Goal: Information Seeking & Learning: Learn about a topic

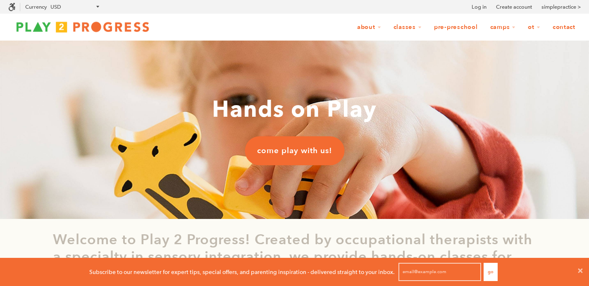
scroll to position [22, 583]
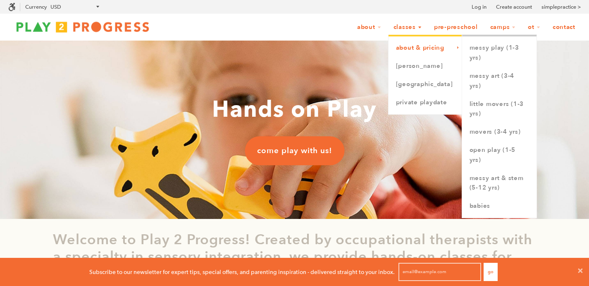
click at [419, 49] on link "About & Pricing" at bounding box center [425, 48] width 74 height 18
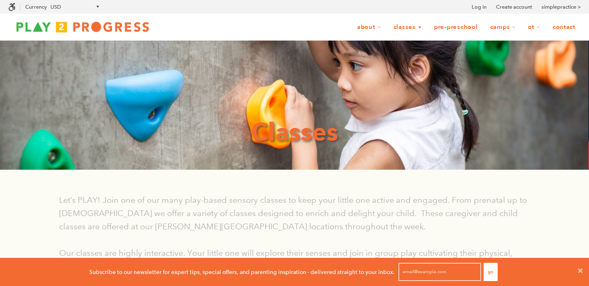
scroll to position [22, 583]
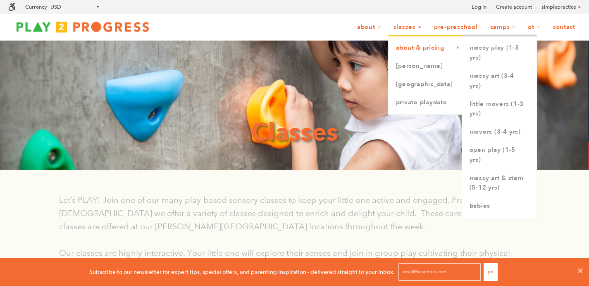
click at [426, 48] on link "About & Pricing" at bounding box center [425, 48] width 74 height 18
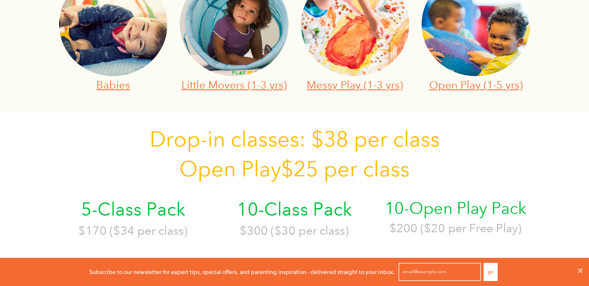
scroll to position [317, 0]
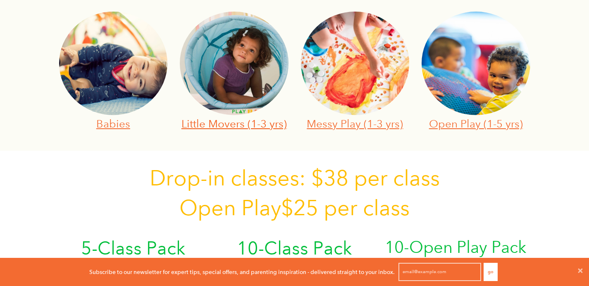
click at [239, 124] on link "Little Movers (1-3 yrs)" at bounding box center [233, 123] width 105 height 13
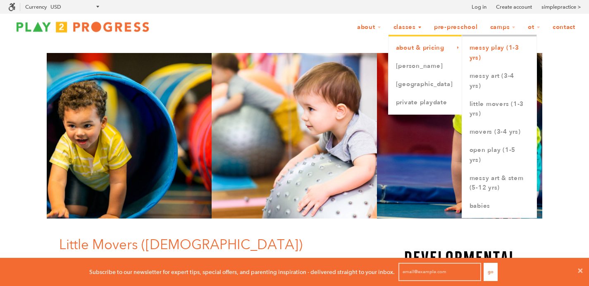
click at [487, 62] on link "Messy Play (1-3 yrs)" at bounding box center [499, 53] width 74 height 28
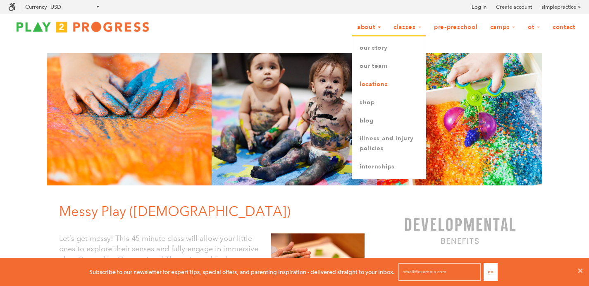
click at [372, 84] on link "Locations" at bounding box center [389, 84] width 74 height 18
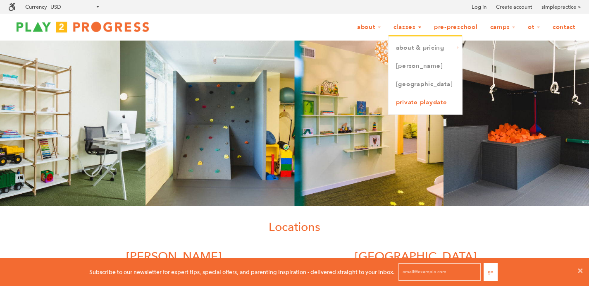
click at [409, 104] on link "Private Playdate" at bounding box center [425, 102] width 74 height 18
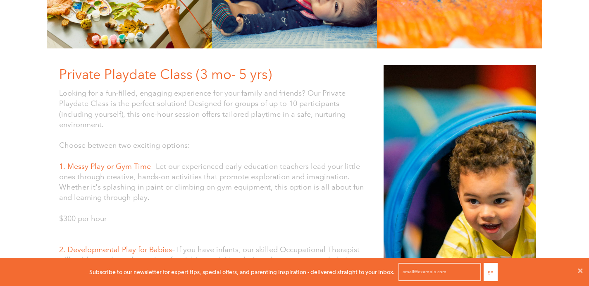
scroll to position [136, 0]
